Goal: Task Accomplishment & Management: Manage account settings

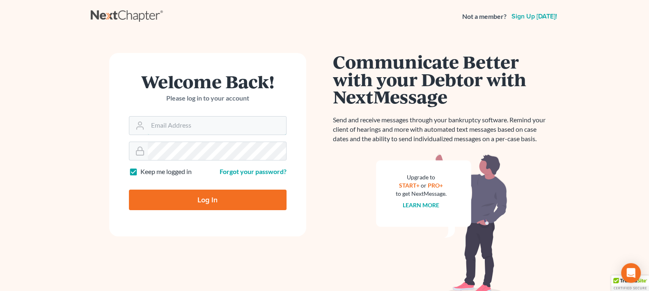
type input "[EMAIL_ADDRESS][DOMAIN_NAME]"
click at [204, 200] on input "Log In" at bounding box center [208, 200] width 158 height 21
type input "Thinking..."
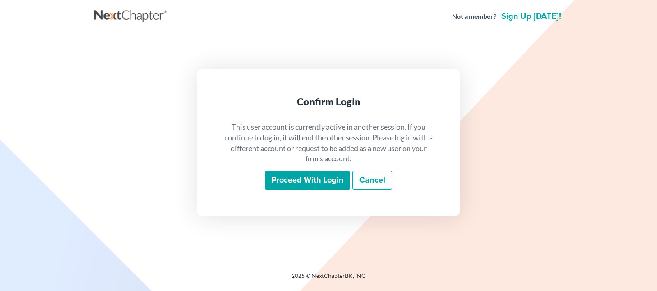
click at [330, 180] on input "Proceed with login" at bounding box center [307, 180] width 85 height 19
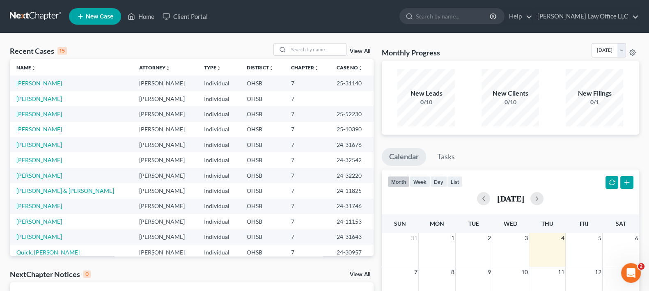
click at [34, 130] on link "Tarvin, Jan" at bounding box center [39, 129] width 46 height 7
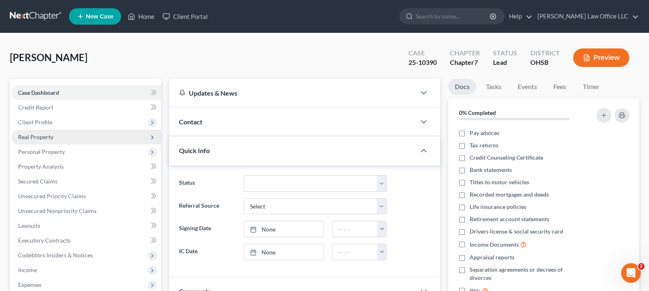
click at [37, 134] on span "Real Property" at bounding box center [35, 136] width 35 height 7
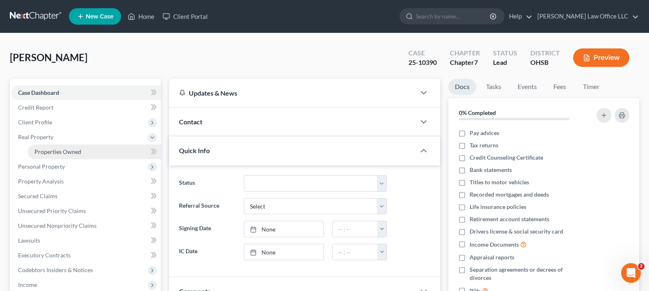
click at [69, 150] on span "Properties Owned" at bounding box center [57, 151] width 47 height 7
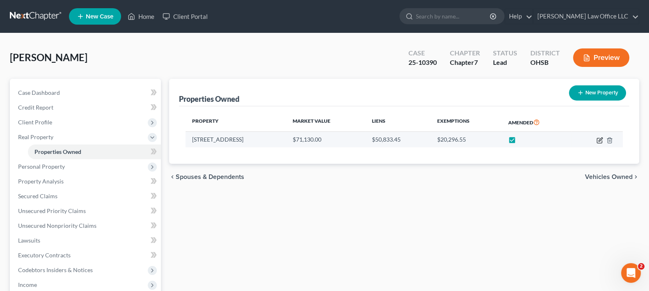
click at [600, 141] on icon "button" at bounding box center [600, 140] width 7 height 7
select select "36"
select select "7"
select select "0"
select select "3"
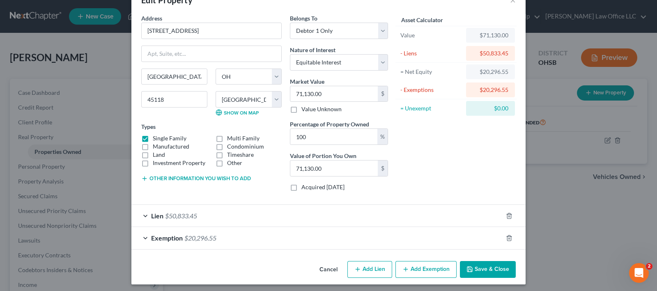
scroll to position [26, 0]
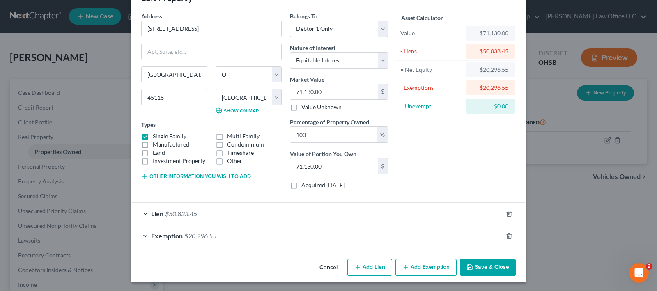
click at [140, 234] on div "Exemption $20,296.55" at bounding box center [316, 236] width 371 height 22
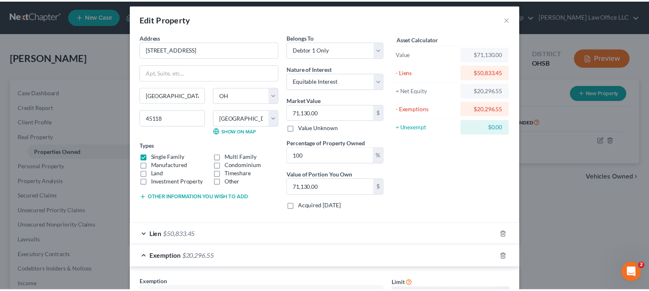
scroll to position [0, 0]
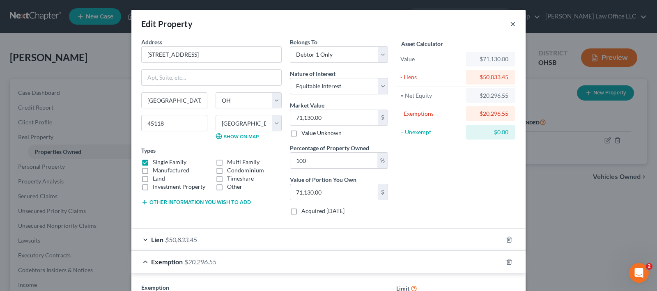
click at [510, 23] on button "×" at bounding box center [513, 24] width 6 height 10
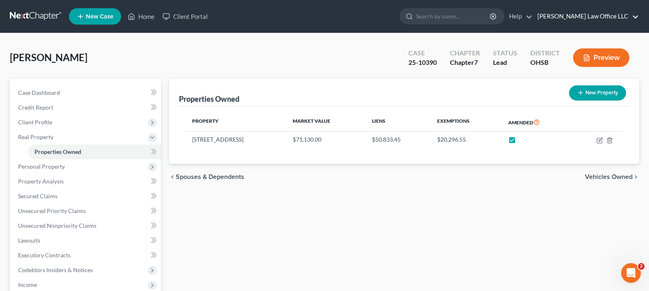
click at [630, 16] on link "J.S. Porter Law Office LLC" at bounding box center [586, 16] width 106 height 15
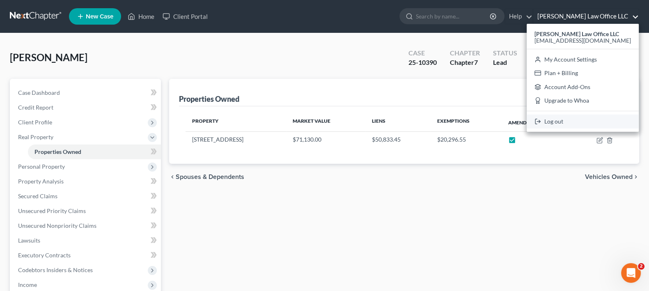
click at [589, 123] on link "Log out" at bounding box center [583, 122] width 112 height 14
